Goal: Book appointment/travel/reservation

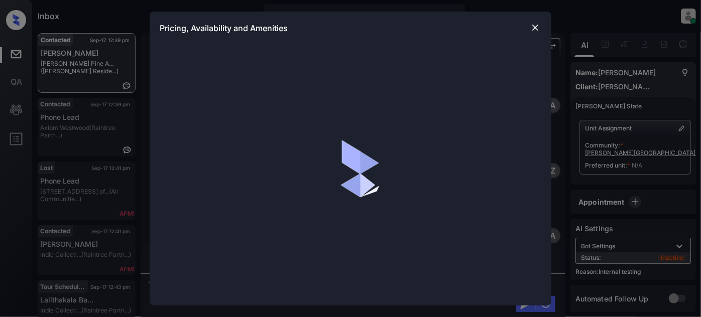
scroll to position [3214, 0]
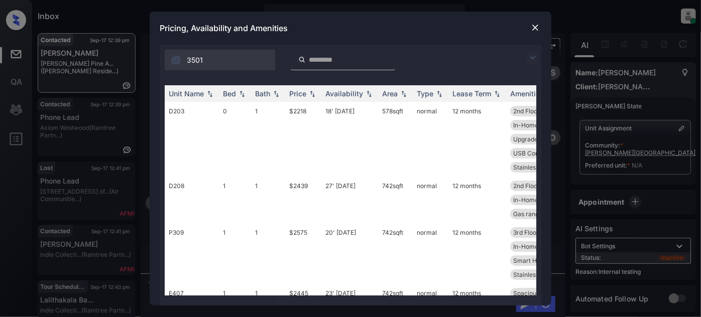
click at [528, 56] on img at bounding box center [533, 58] width 12 height 12
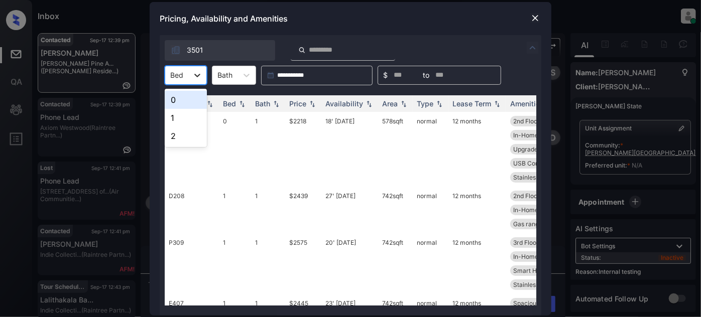
click at [190, 80] on div at bounding box center [197, 75] width 18 height 18
click at [176, 114] on div "1" at bounding box center [186, 118] width 42 height 18
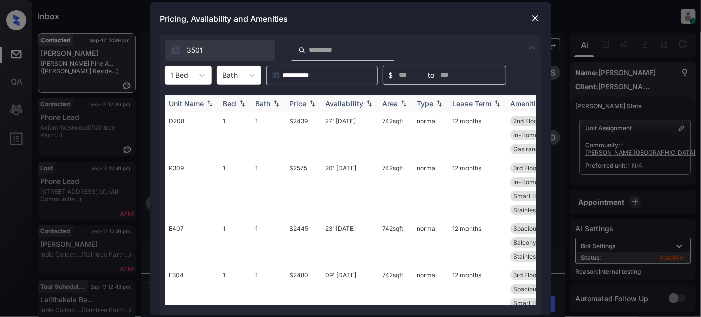
click at [301, 99] on div "Price" at bounding box center [297, 103] width 17 height 9
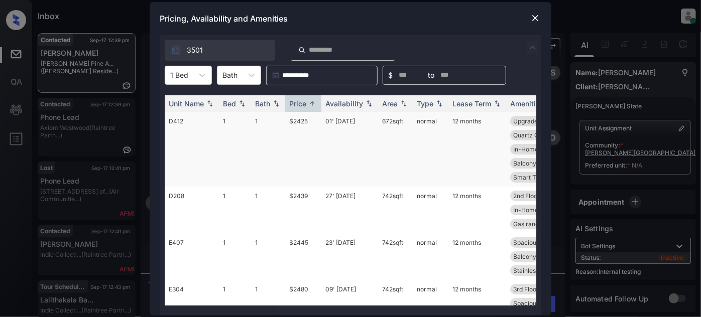
click at [337, 124] on td "01' Aug 25" at bounding box center [349, 149] width 57 height 75
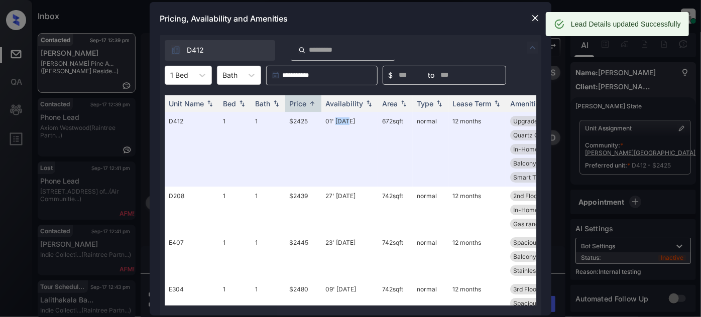
click at [533, 16] on img at bounding box center [535, 18] width 10 height 10
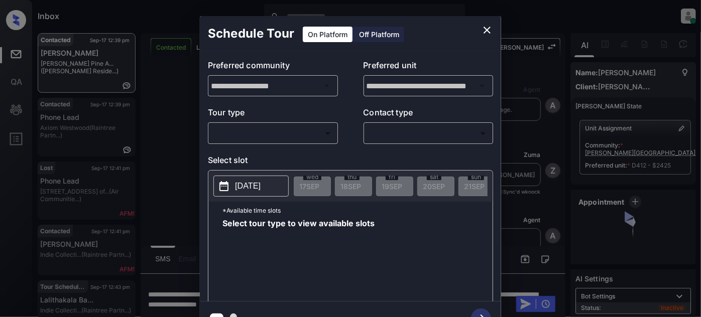
scroll to position [3690, 0]
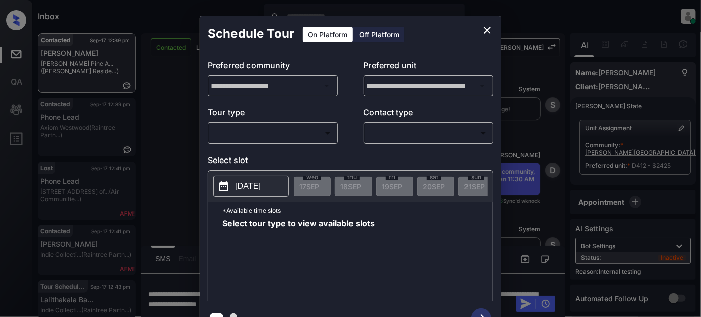
click at [247, 138] on body "Inbox Juan Carlos Manantan Online Set yourself offline Set yourself on break Pr…" at bounding box center [350, 158] width 701 height 317
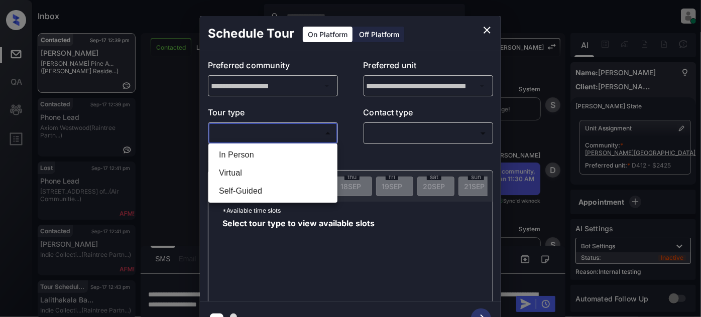
click at [261, 150] on li "In Person" at bounding box center [273, 155] width 124 height 18
type input "********"
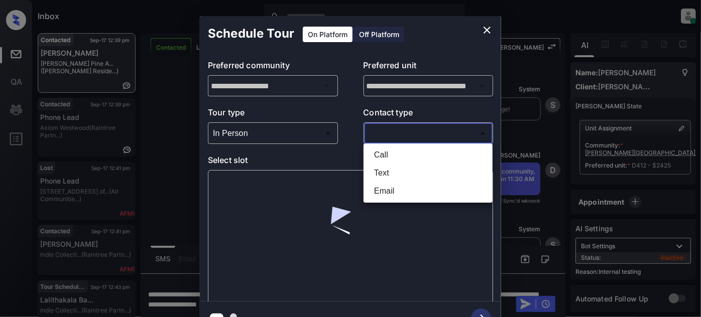
click at [408, 128] on body "Inbox Juan Carlos Manantan Online Set yourself offline Set yourself on break Pr…" at bounding box center [350, 158] width 701 height 317
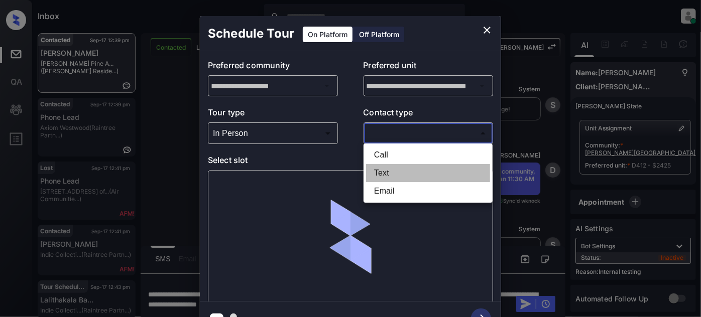
click at [403, 171] on li "Text" at bounding box center [428, 173] width 124 height 18
type input "****"
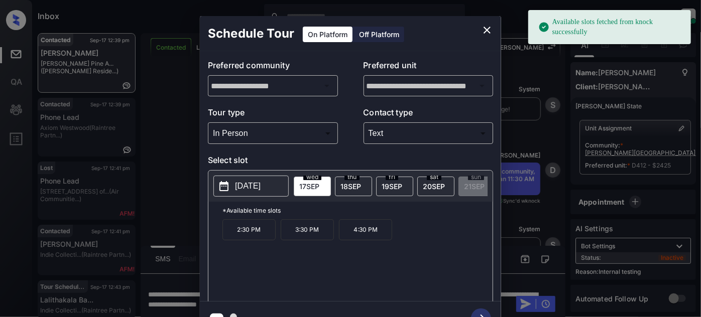
click at [235, 190] on p "2025-09-17" at bounding box center [248, 186] width 26 height 12
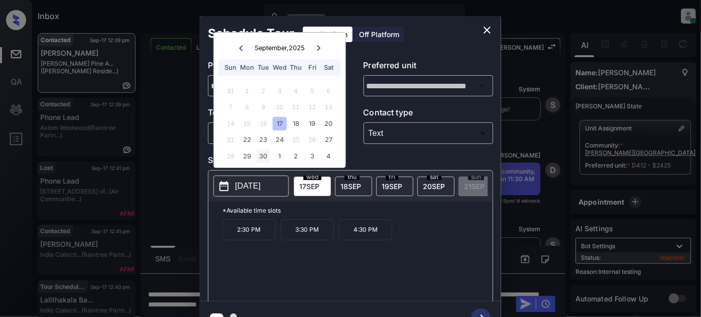
click at [264, 159] on div "30" at bounding box center [264, 157] width 14 height 14
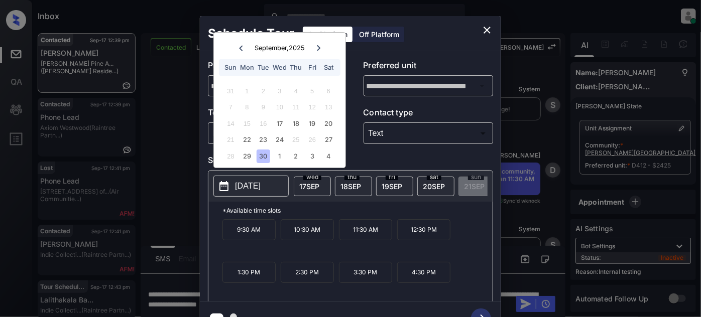
click at [346, 232] on p "11:30 AM" at bounding box center [365, 229] width 53 height 21
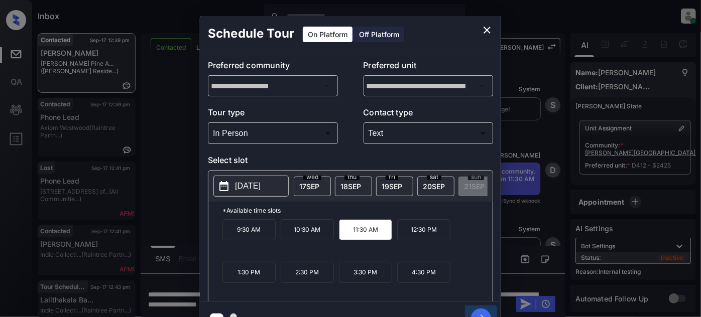
click at [475, 310] on icon "button" at bounding box center [481, 319] width 20 height 20
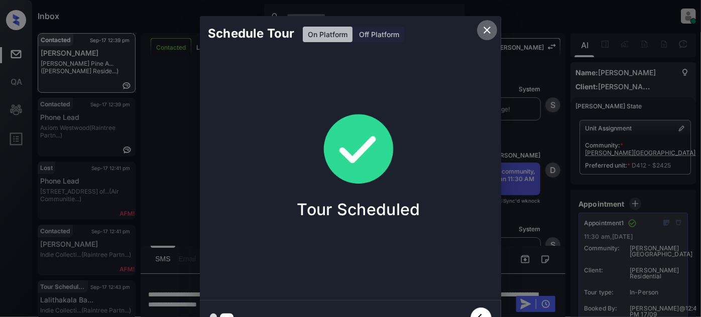
click at [495, 25] on button "close" at bounding box center [487, 30] width 20 height 20
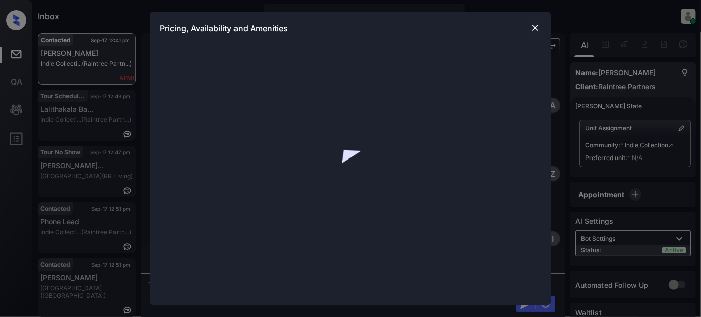
scroll to position [5868, 0]
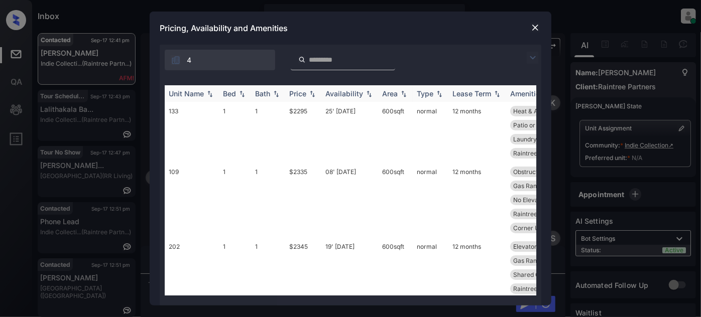
click at [293, 94] on div "Price" at bounding box center [297, 93] width 17 height 9
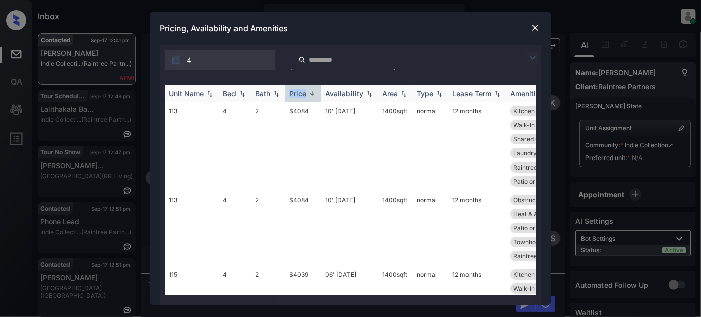
click at [293, 94] on div "Price" at bounding box center [297, 93] width 17 height 9
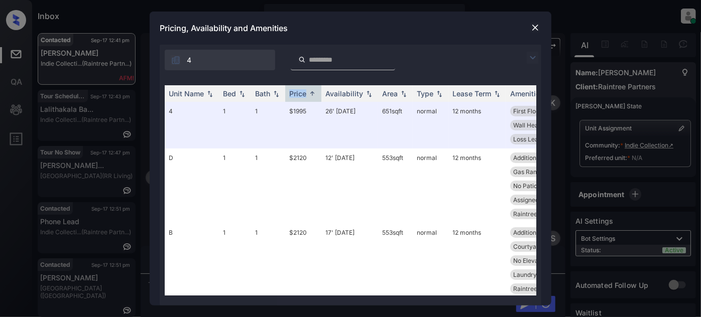
click at [532, 23] on img at bounding box center [535, 28] width 10 height 10
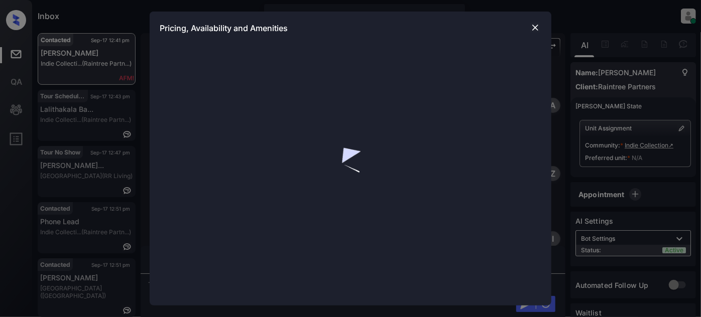
scroll to position [3221, 0]
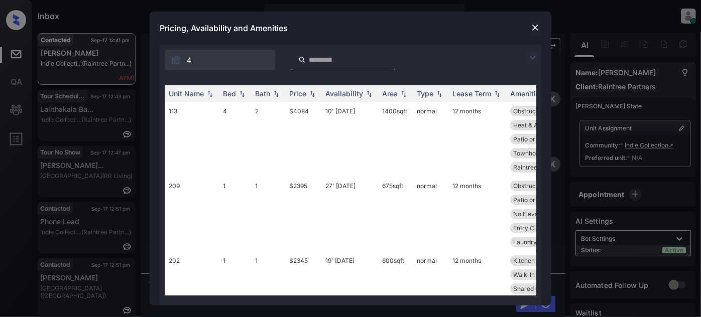
click at [529, 52] on img at bounding box center [533, 58] width 12 height 12
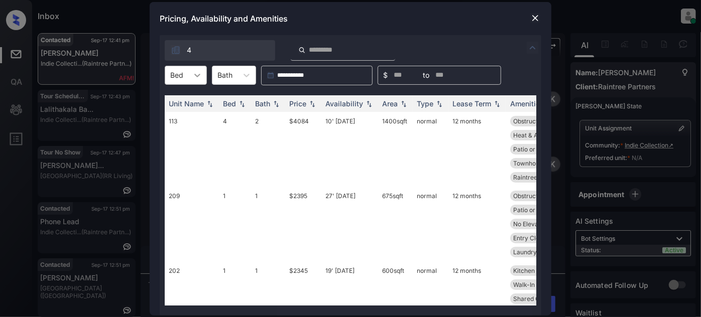
click at [195, 74] on icon at bounding box center [197, 76] width 6 height 4
click at [180, 132] on div "3" at bounding box center [186, 136] width 42 height 18
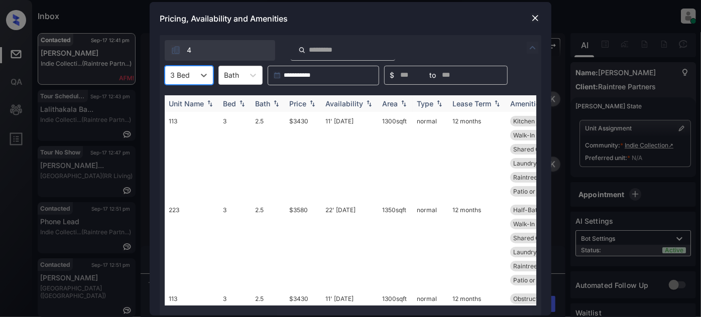
click at [309, 101] on img at bounding box center [312, 103] width 10 height 7
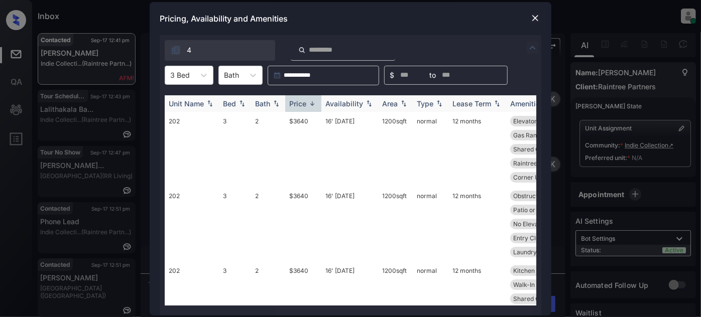
click at [309, 101] on img at bounding box center [312, 104] width 10 height 8
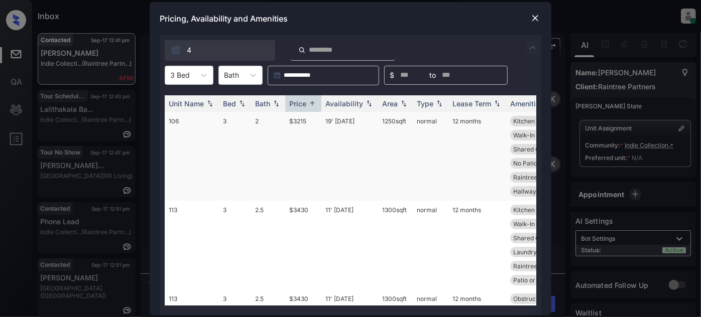
click at [330, 122] on td "19' [DATE]" at bounding box center [349, 156] width 57 height 89
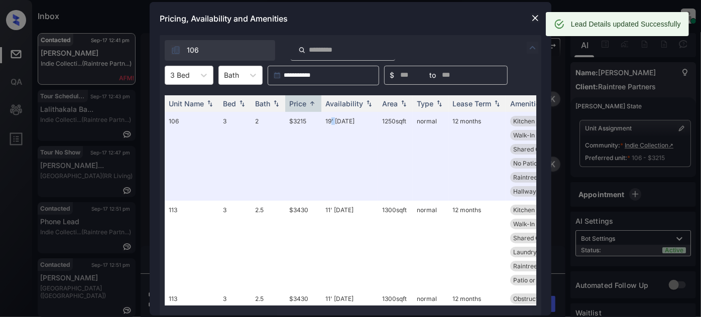
click at [538, 16] on img at bounding box center [535, 18] width 10 height 10
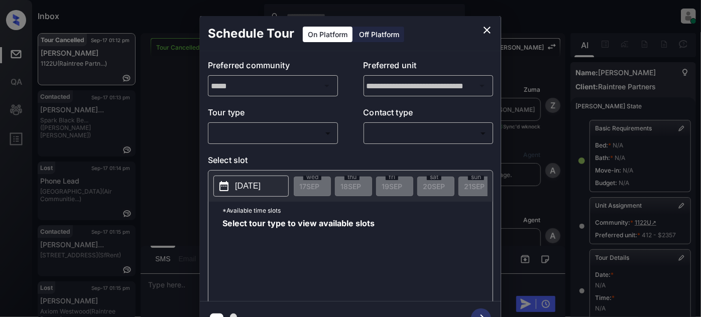
scroll to position [173, 0]
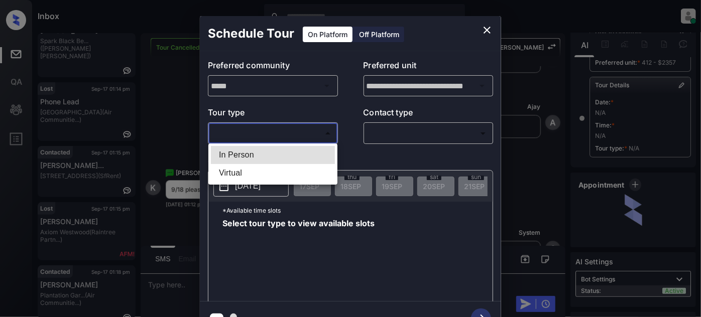
click at [271, 137] on body "Inbox [PERSON_NAME] Online Set yourself offline Set yourself on break Profile S…" at bounding box center [350, 158] width 701 height 317
click at [235, 156] on li "In Person" at bounding box center [273, 155] width 124 height 18
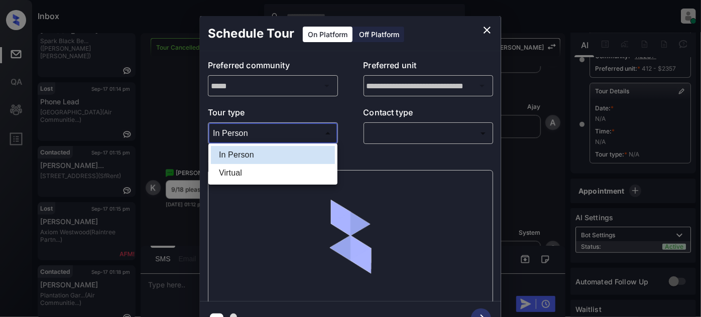
click at [309, 136] on body "Inbox Juan Carlos Manantan Online Set yourself offline Set yourself on break Pr…" at bounding box center [350, 158] width 701 height 317
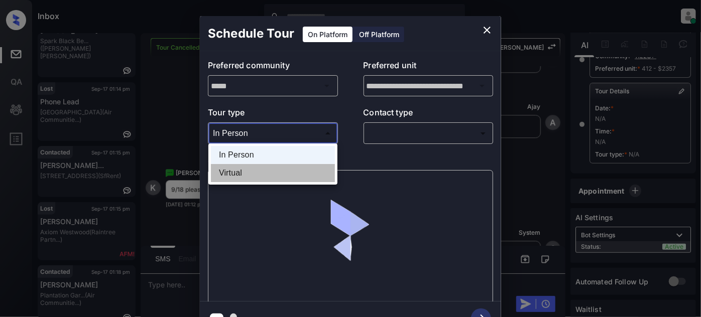
click at [252, 174] on li "Virtual" at bounding box center [273, 173] width 124 height 18
type input "*******"
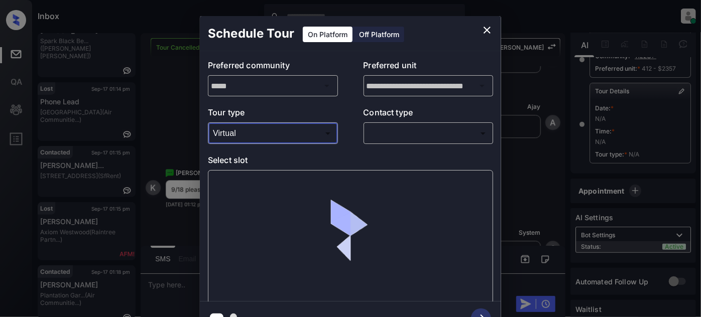
click at [436, 134] on body "Inbox Juan Carlos Manantan Online Set yourself offline Set yourself on break Pr…" at bounding box center [350, 158] width 701 height 317
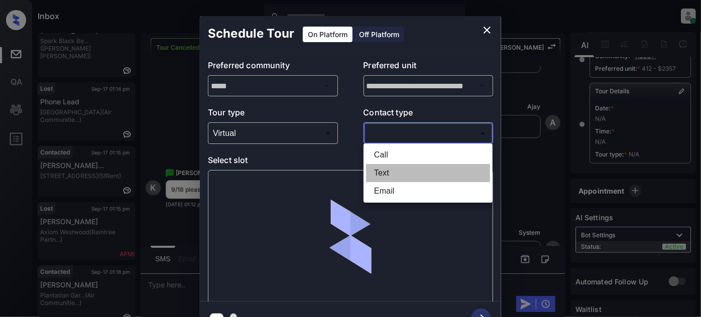
click at [388, 170] on li "Text" at bounding box center [428, 173] width 124 height 18
type input "****"
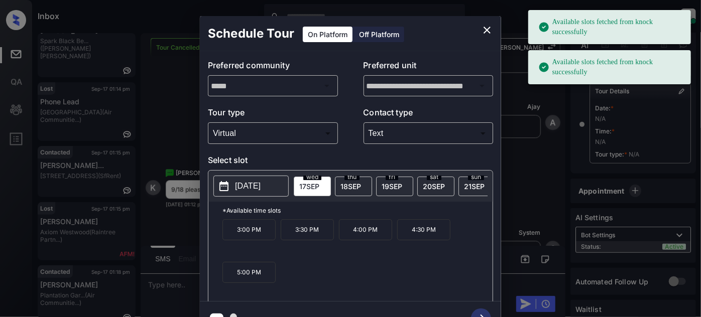
click at [355, 183] on span "18 SEP" at bounding box center [350, 186] width 21 height 9
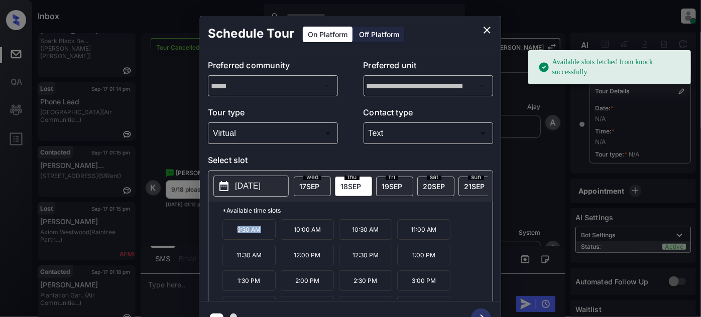
drag, startPoint x: 271, startPoint y: 236, endPoint x: 210, endPoint y: 232, distance: 60.9
click at [210, 232] on div "*Available time slots 9:30 AM 10:00 AM 10:30 AM 11:00 AM 11:30 AM 12:00 PM 12:3…" at bounding box center [350, 253] width 284 height 103
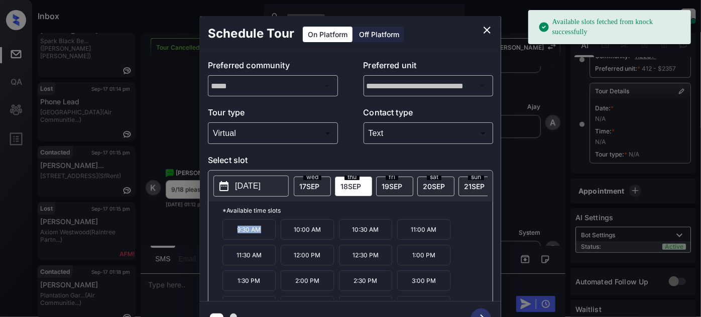
copy p "9:30 AM"
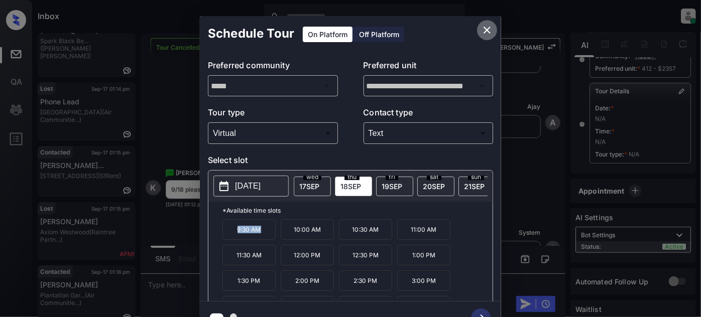
click at [484, 26] on icon "close" at bounding box center [487, 30] width 12 height 12
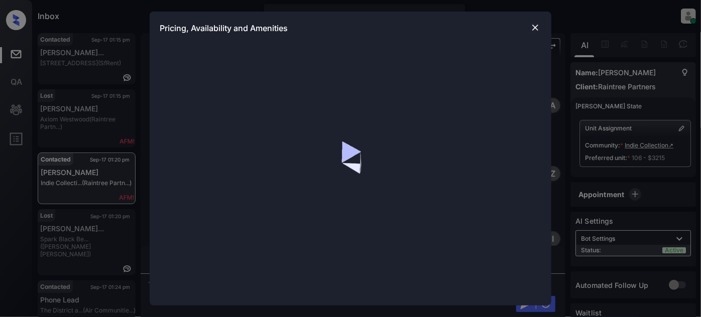
scroll to position [8580, 0]
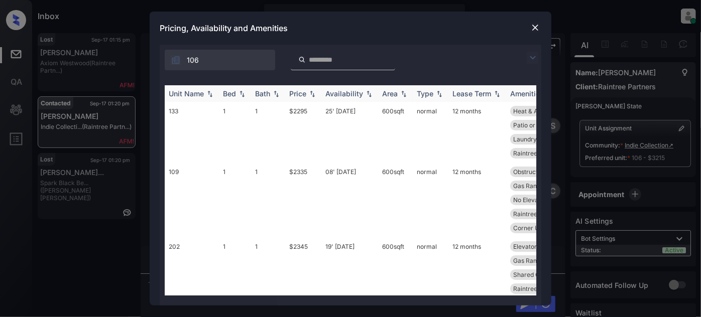
click at [310, 95] on img at bounding box center [312, 93] width 10 height 7
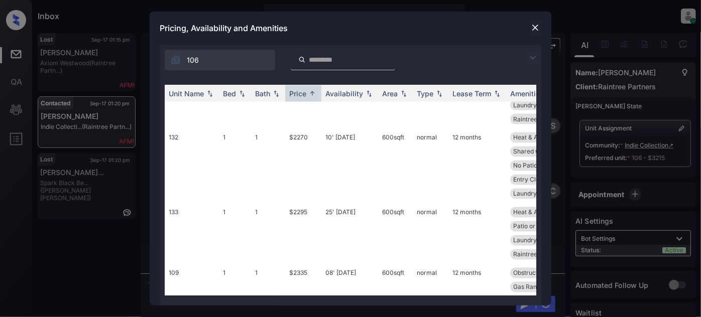
scroll to position [639, 0]
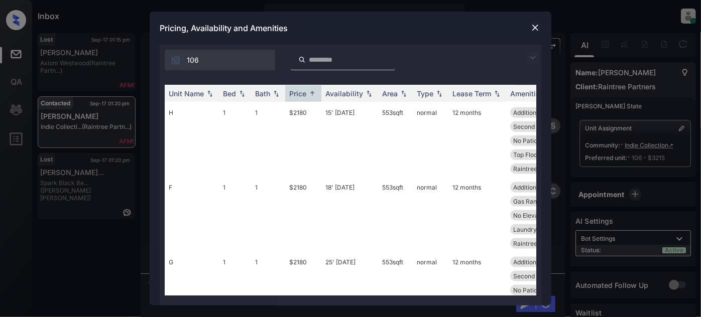
click at [536, 30] on img at bounding box center [535, 28] width 10 height 10
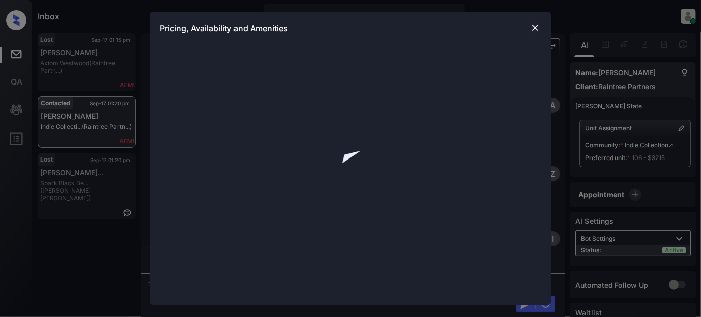
scroll to position [6845, 0]
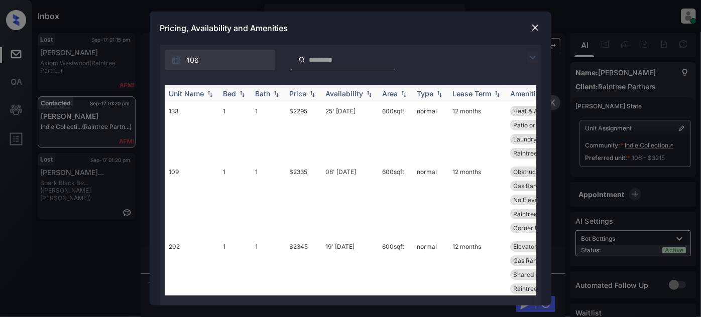
click at [307, 90] on div "Price" at bounding box center [303, 93] width 28 height 9
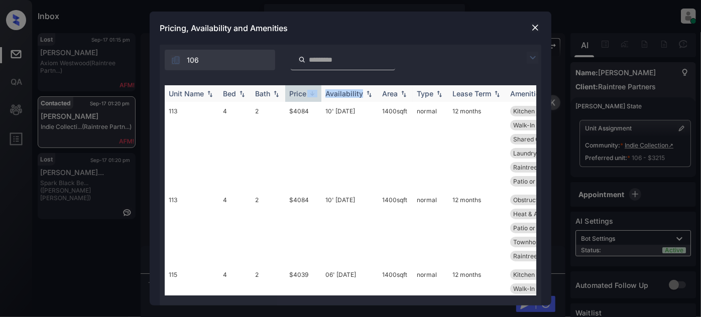
click at [307, 90] on div "Price" at bounding box center [303, 93] width 28 height 9
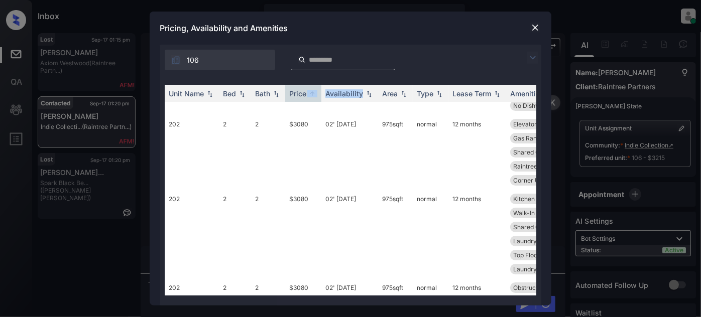
scroll to position [1917, 0]
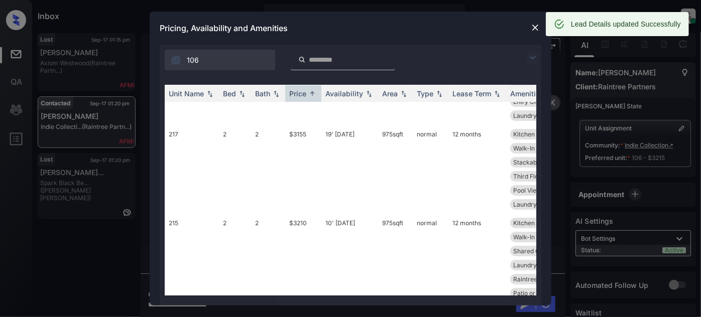
click at [535, 26] on img at bounding box center [535, 28] width 10 height 10
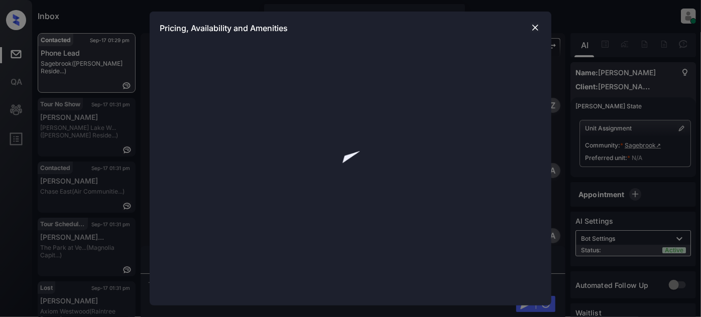
scroll to position [709, 0]
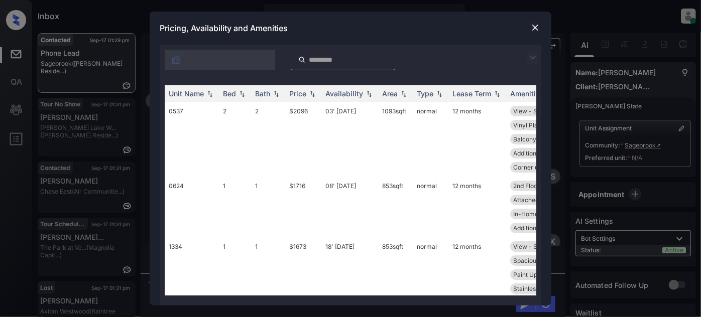
click at [533, 54] on img at bounding box center [533, 58] width 12 height 12
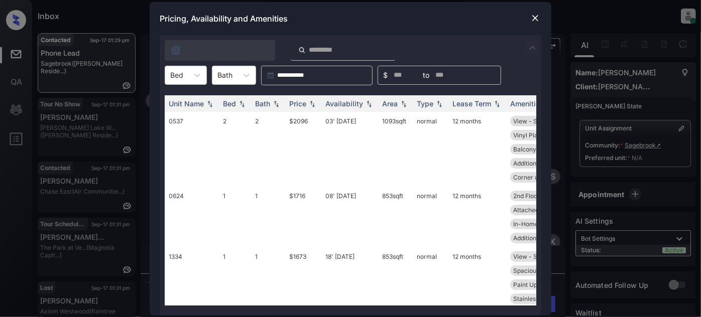
click at [206, 80] on div "**********" at bounding box center [351, 76] width 382 height 20
click at [196, 77] on icon at bounding box center [197, 75] width 10 height 10
click at [189, 97] on div "1" at bounding box center [186, 100] width 42 height 18
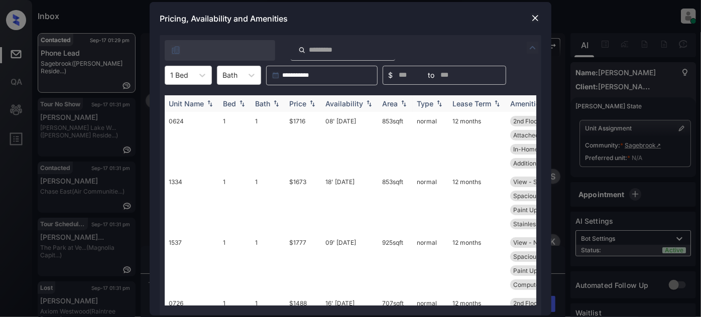
click at [299, 101] on div "Price" at bounding box center [297, 103] width 17 height 9
click at [304, 126] on td "$1488" at bounding box center [303, 142] width 36 height 61
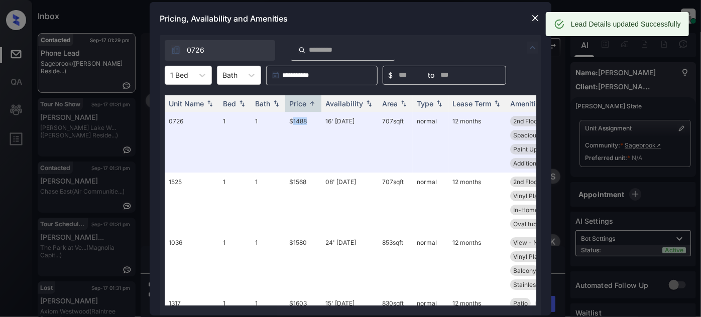
click at [535, 21] on img at bounding box center [535, 18] width 10 height 10
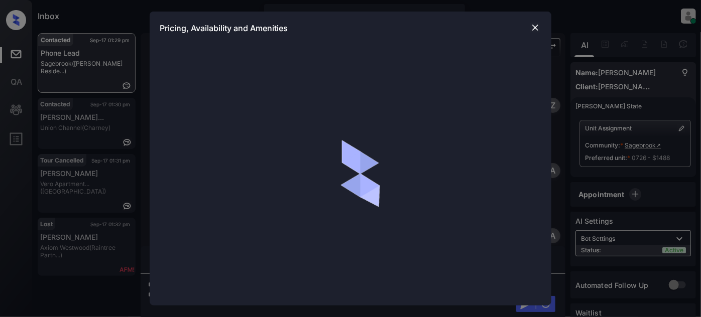
scroll to position [709, 0]
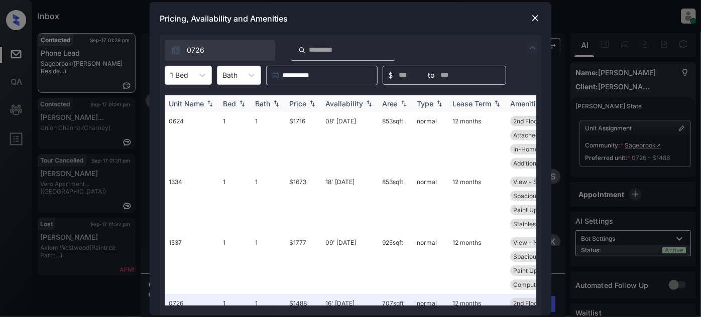
click at [298, 100] on div "Price" at bounding box center [297, 103] width 17 height 9
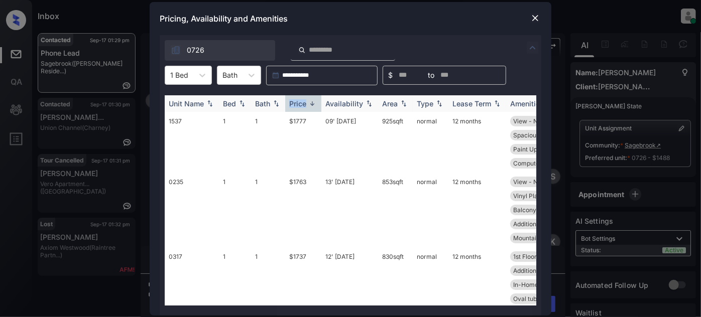
click at [298, 100] on div "Price" at bounding box center [297, 103] width 17 height 9
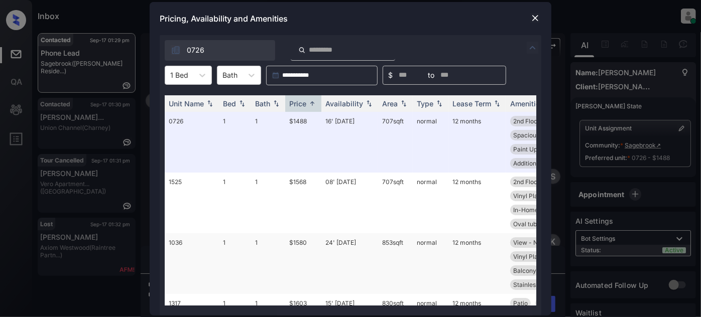
click at [331, 242] on td "24' [DATE]" at bounding box center [349, 263] width 57 height 61
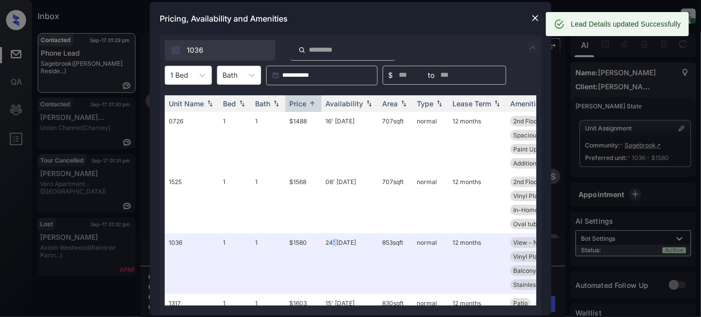
click at [533, 17] on img at bounding box center [535, 18] width 10 height 10
